Goal: Task Accomplishment & Management: Use online tool/utility

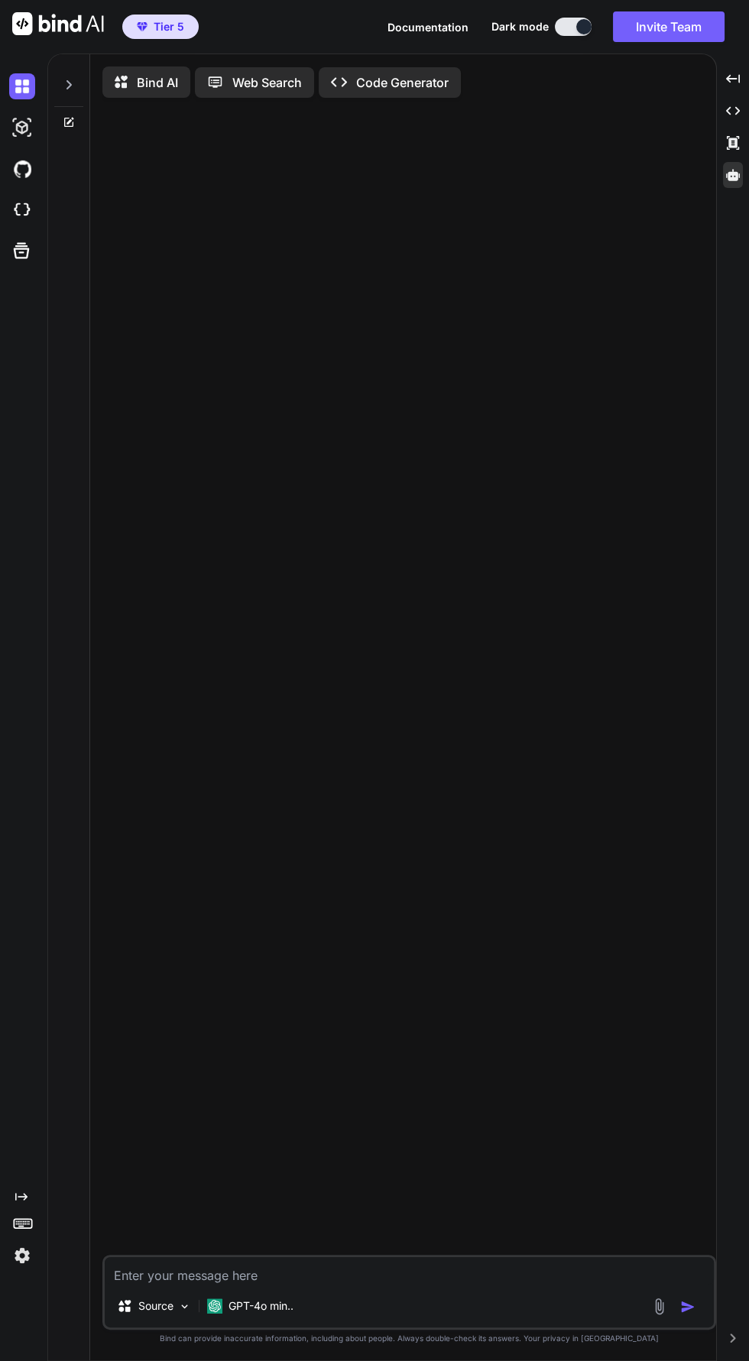
click at [725, 170] on div at bounding box center [733, 175] width 20 height 26
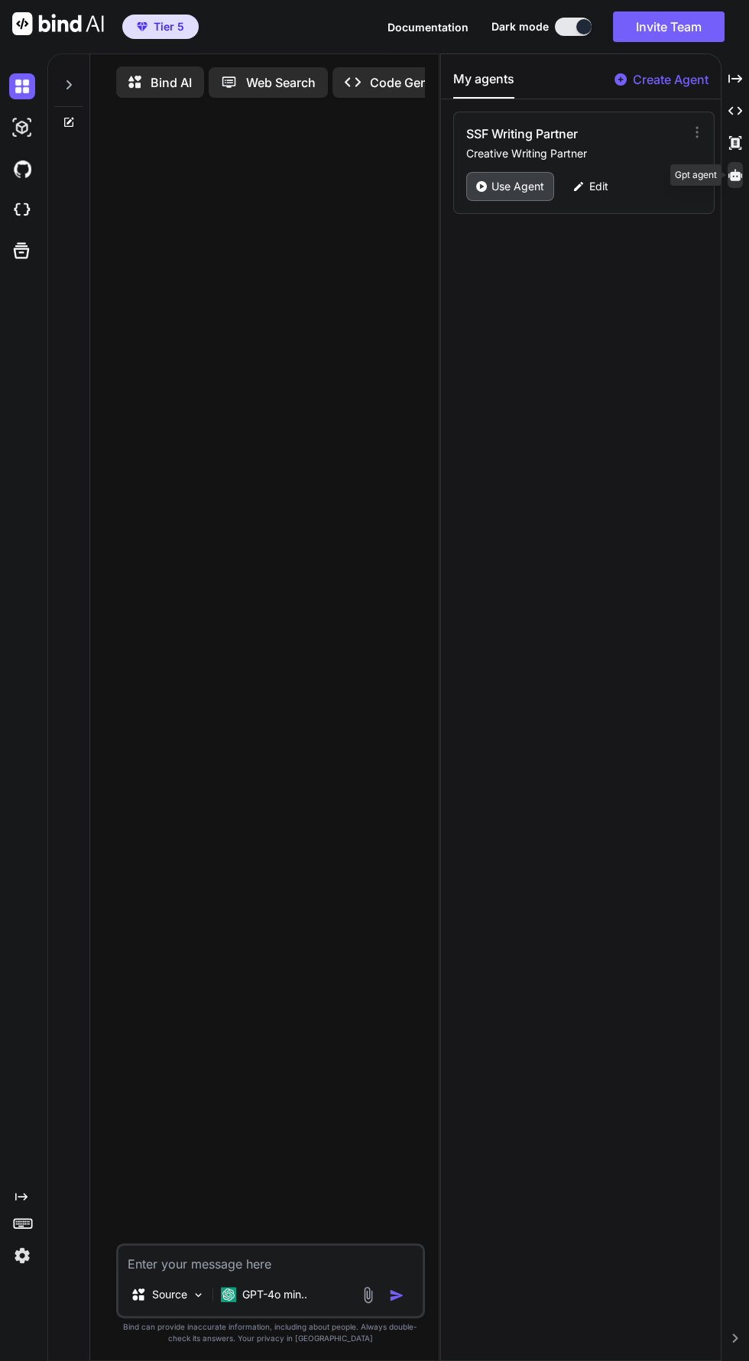
click at [498, 190] on p "Use Agent" at bounding box center [517, 186] width 53 height 15
click at [734, 174] on icon at bounding box center [735, 174] width 14 height 11
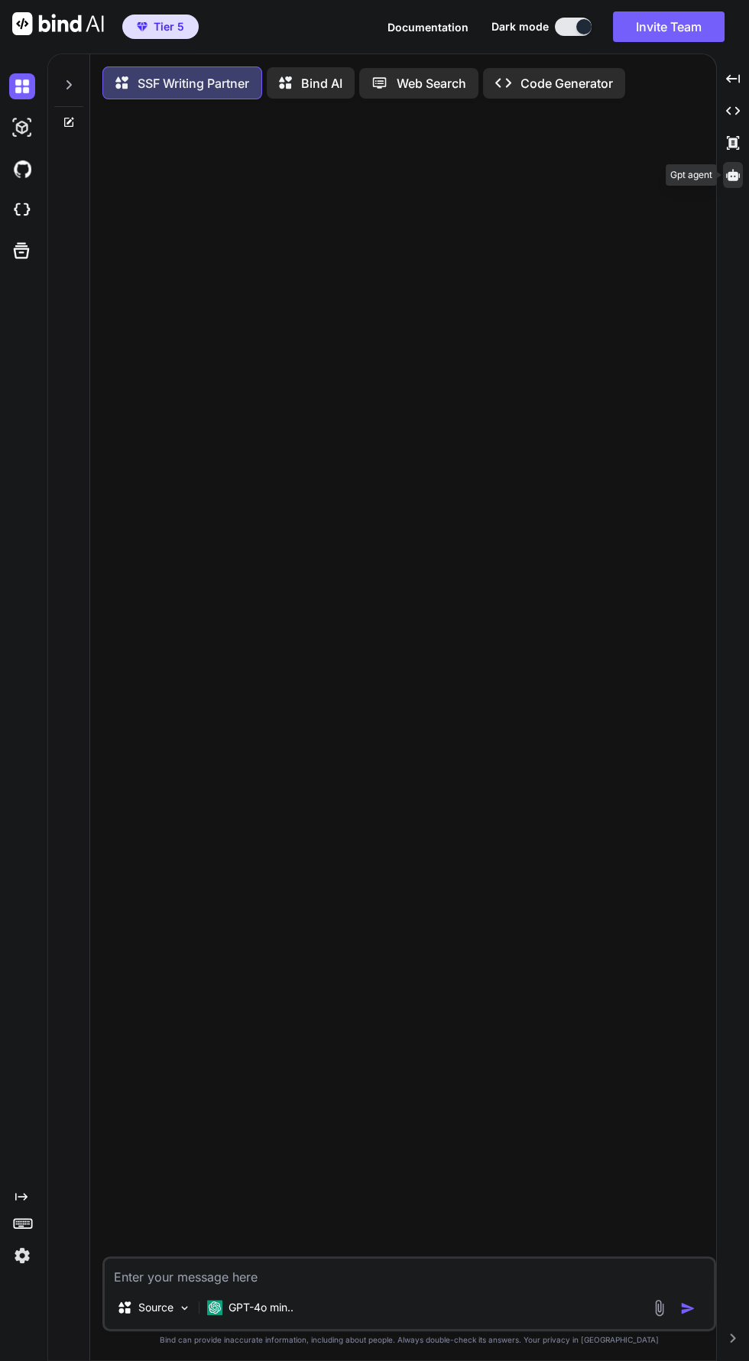
click at [68, 84] on icon at bounding box center [69, 85] width 12 height 12
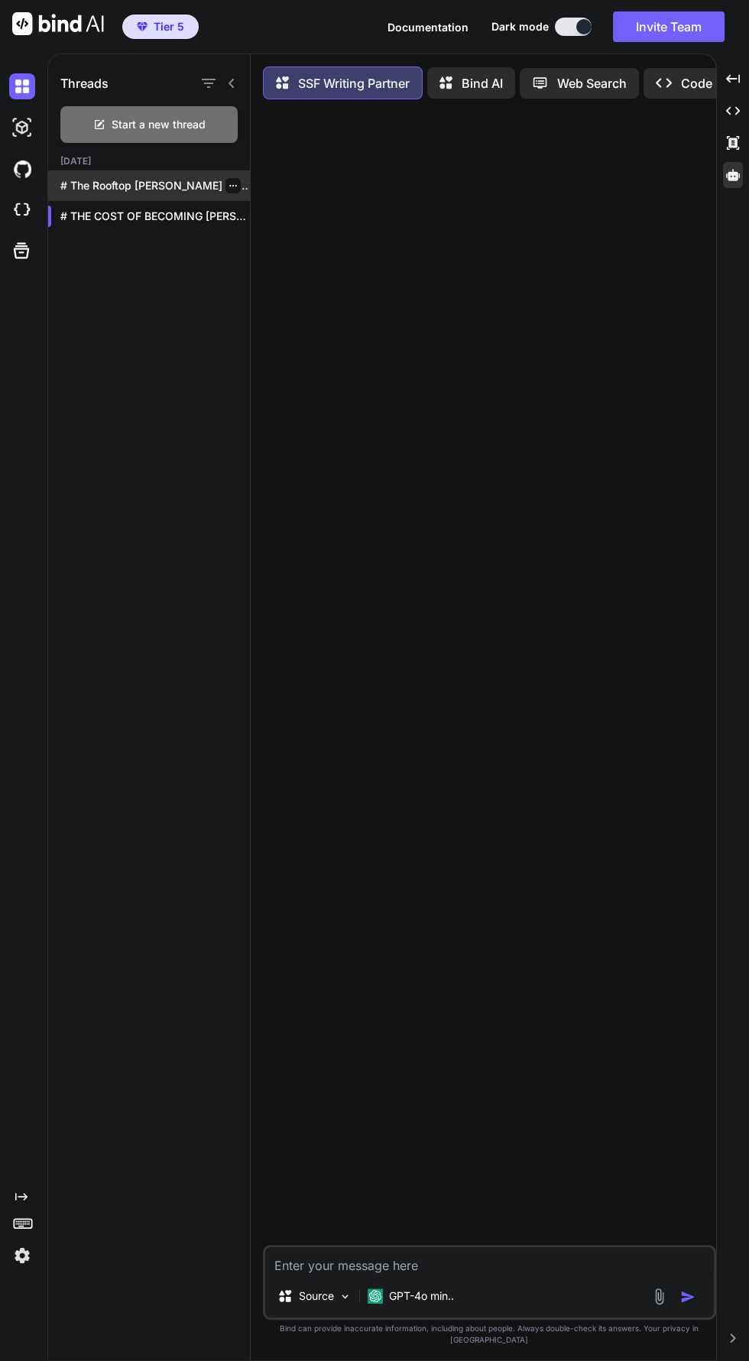
click at [115, 183] on p "# The Rooftop [PERSON_NAME] ducked into..." at bounding box center [155, 185] width 190 height 15
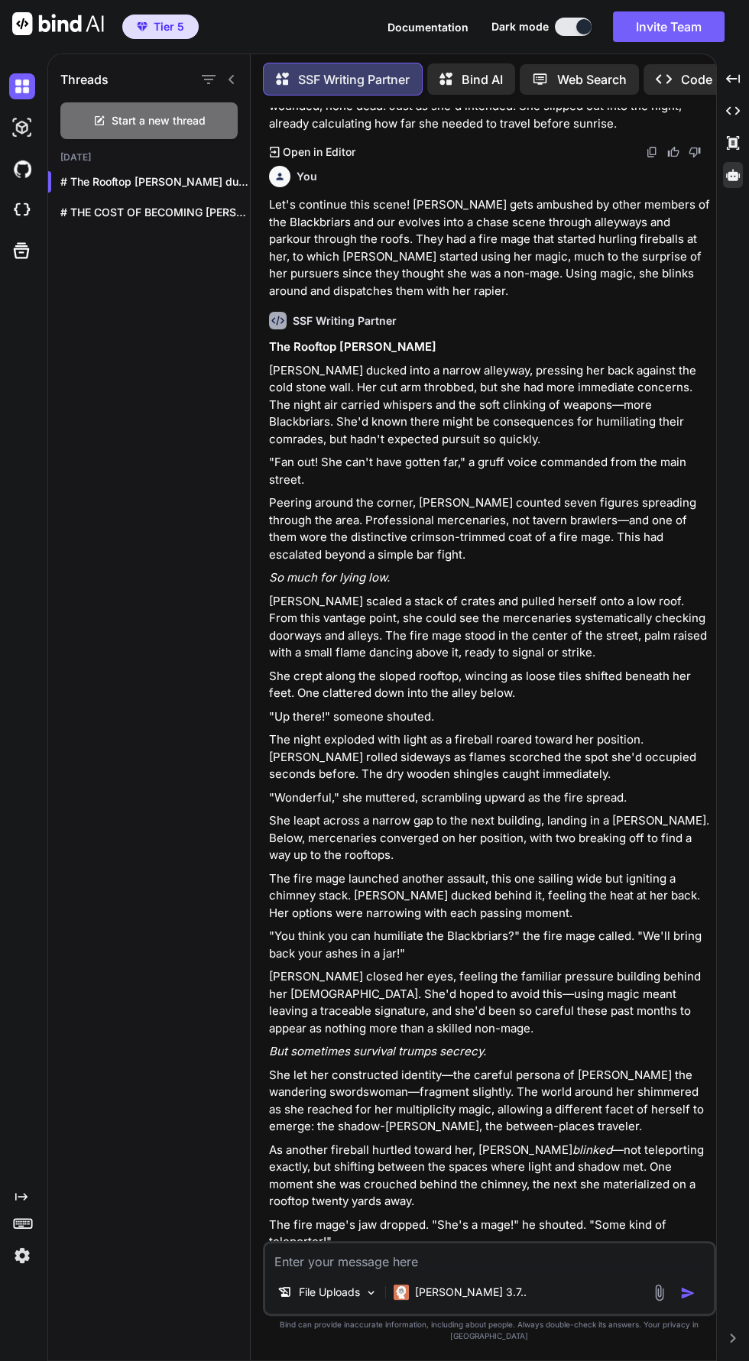
click at [231, 76] on icon at bounding box center [231, 79] width 12 height 12
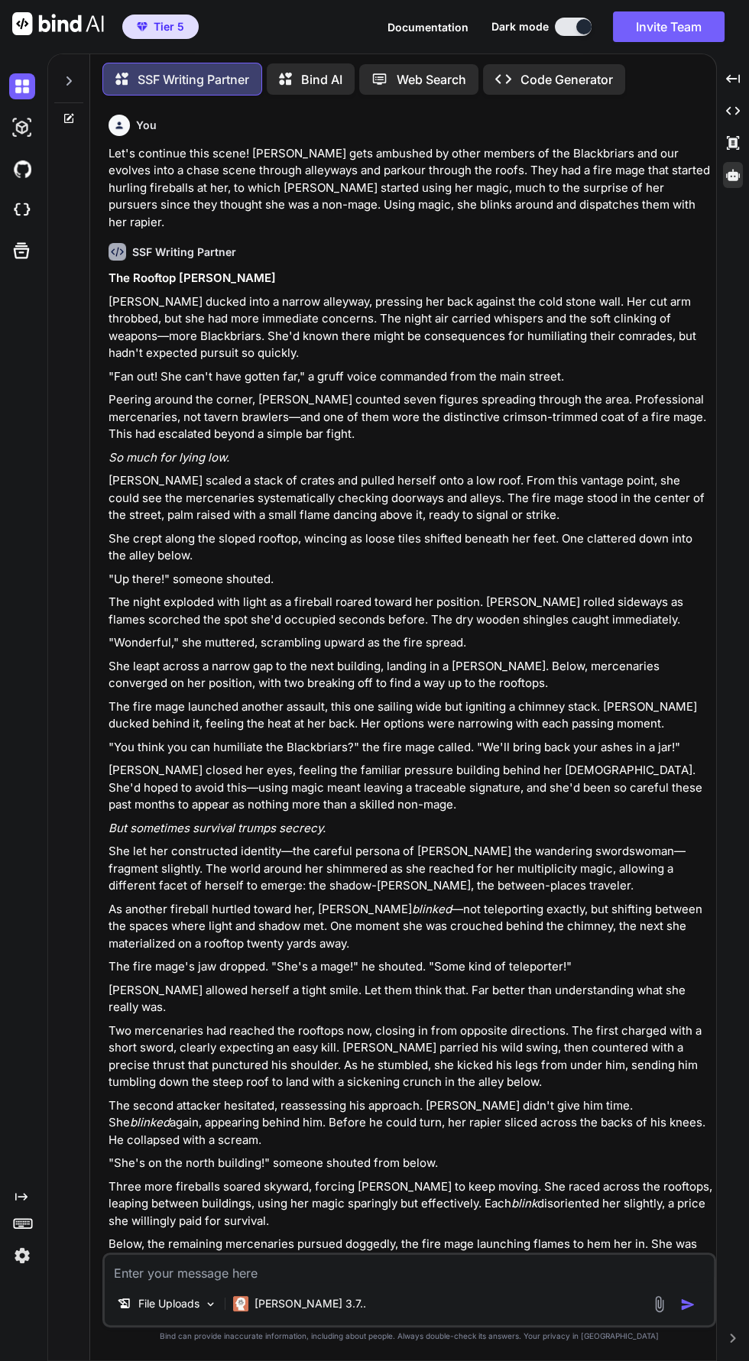
type textarea "x"
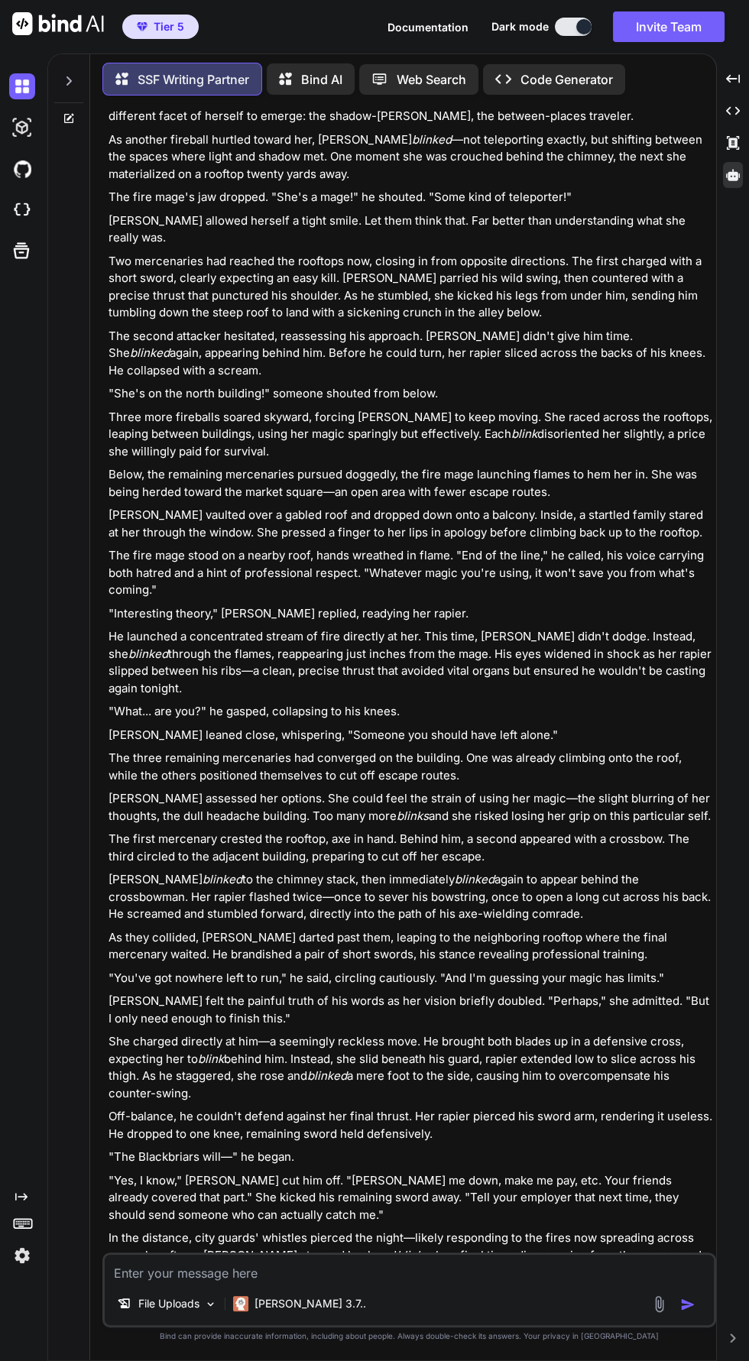
scroll to position [2364, 0]
